Goal: Task Accomplishment & Management: Manage account settings

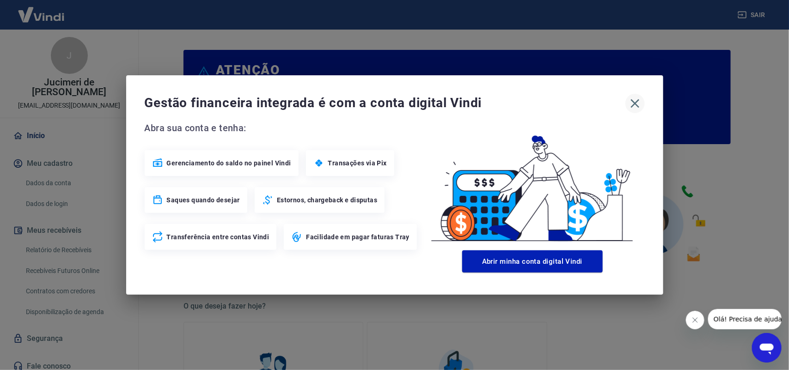
click at [639, 103] on icon "button" at bounding box center [635, 103] width 15 height 15
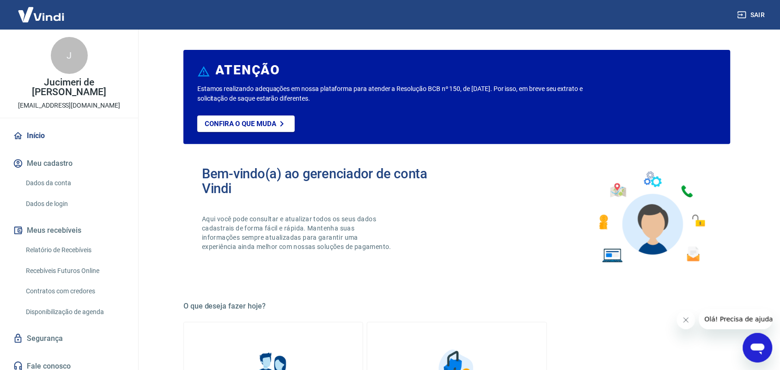
click at [685, 316] on icon "Fechar mensagem da empresa" at bounding box center [685, 319] width 7 height 7
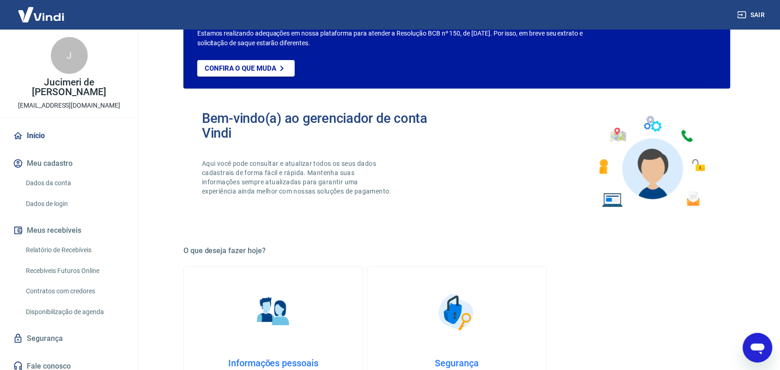
scroll to position [96, 0]
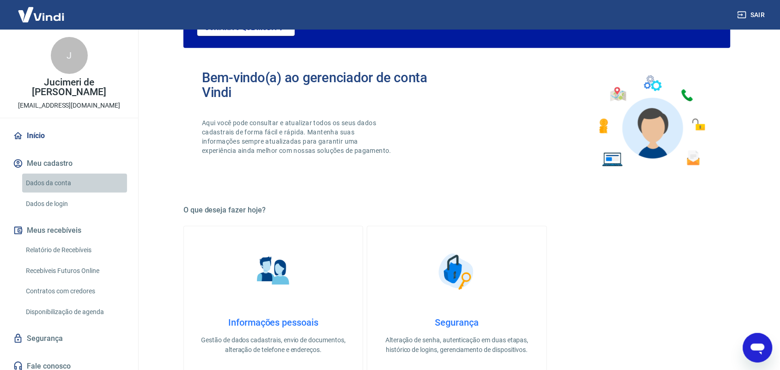
click at [51, 174] on link "Dados da conta" at bounding box center [74, 183] width 105 height 19
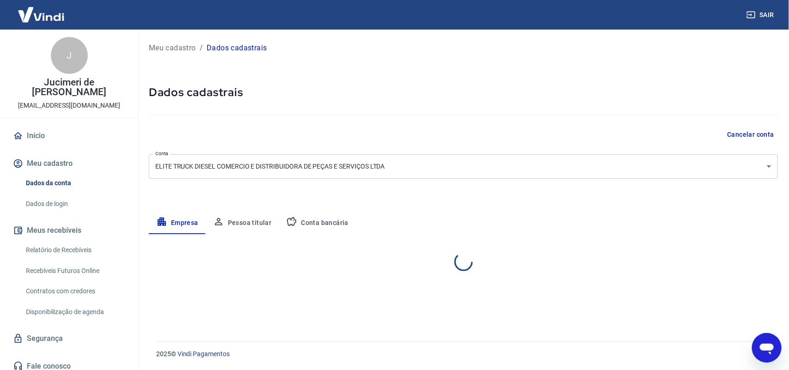
select select "SC"
select select "business"
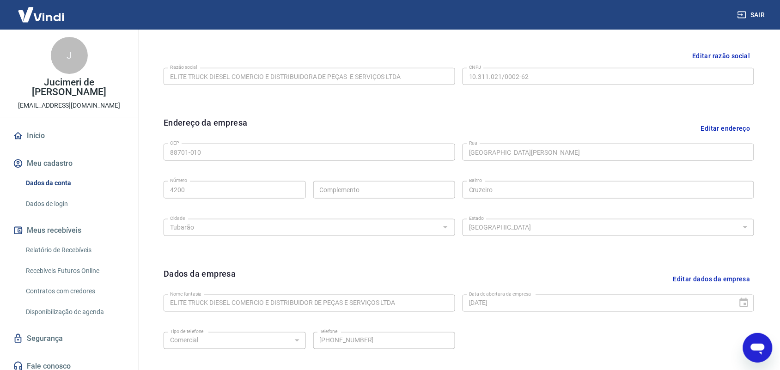
scroll to position [103, 0]
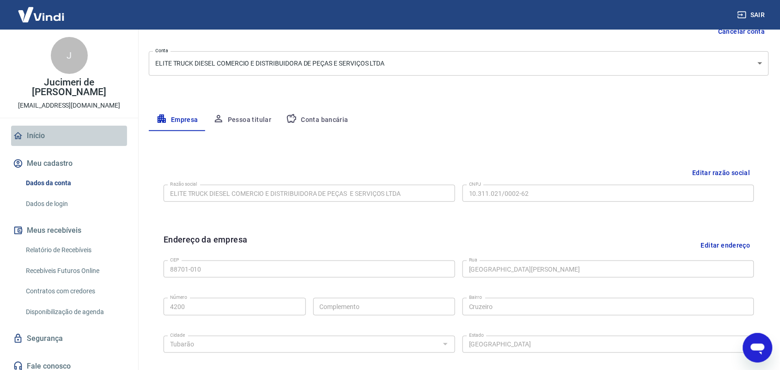
click at [59, 134] on link "Início" at bounding box center [69, 136] width 116 height 20
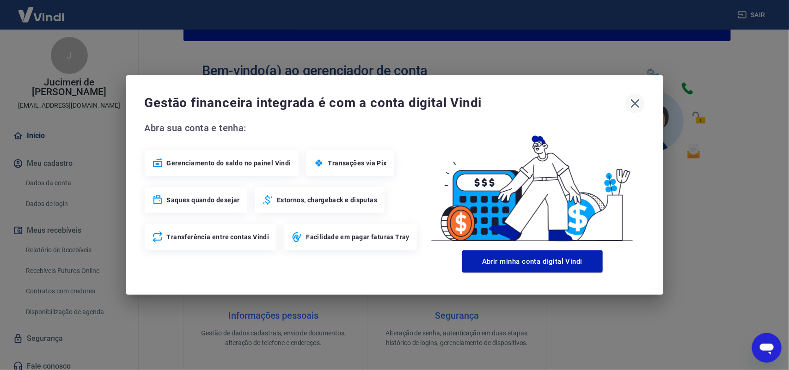
click at [636, 104] on icon "button" at bounding box center [634, 103] width 9 height 9
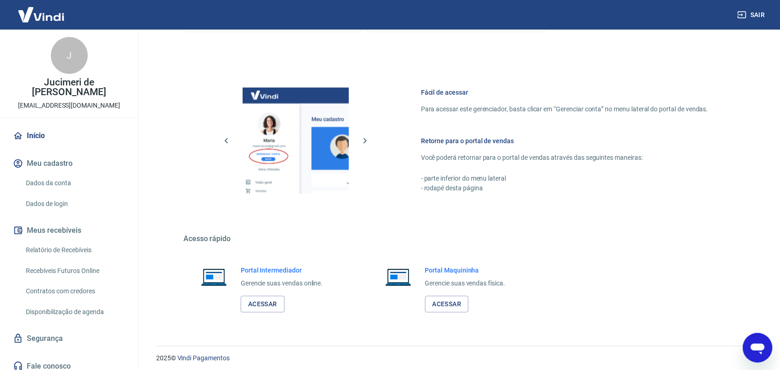
scroll to position [446, 0]
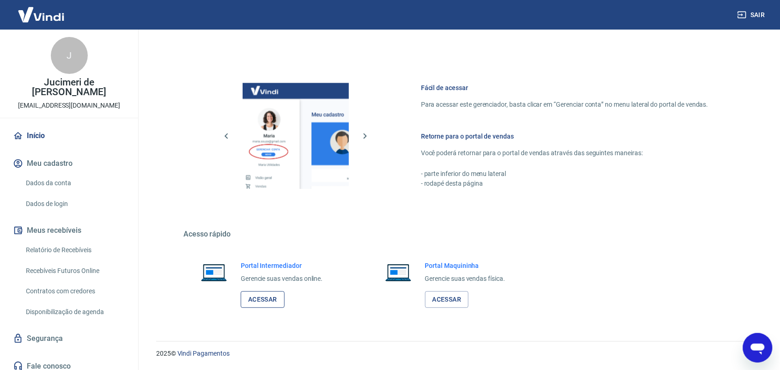
click at [268, 297] on link "Acessar" at bounding box center [263, 300] width 44 height 17
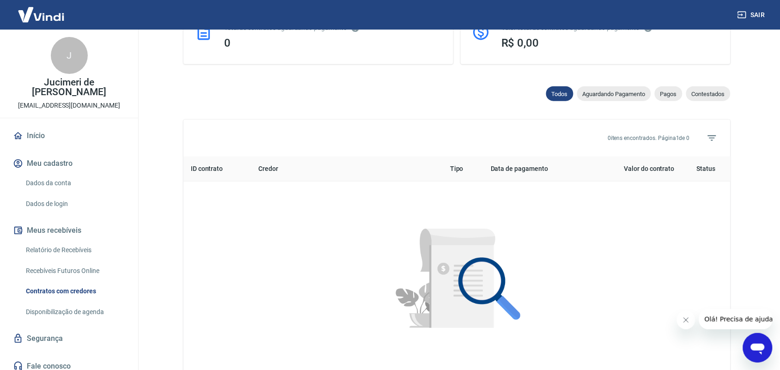
scroll to position [390, 0]
